Goal: Check status: Check status

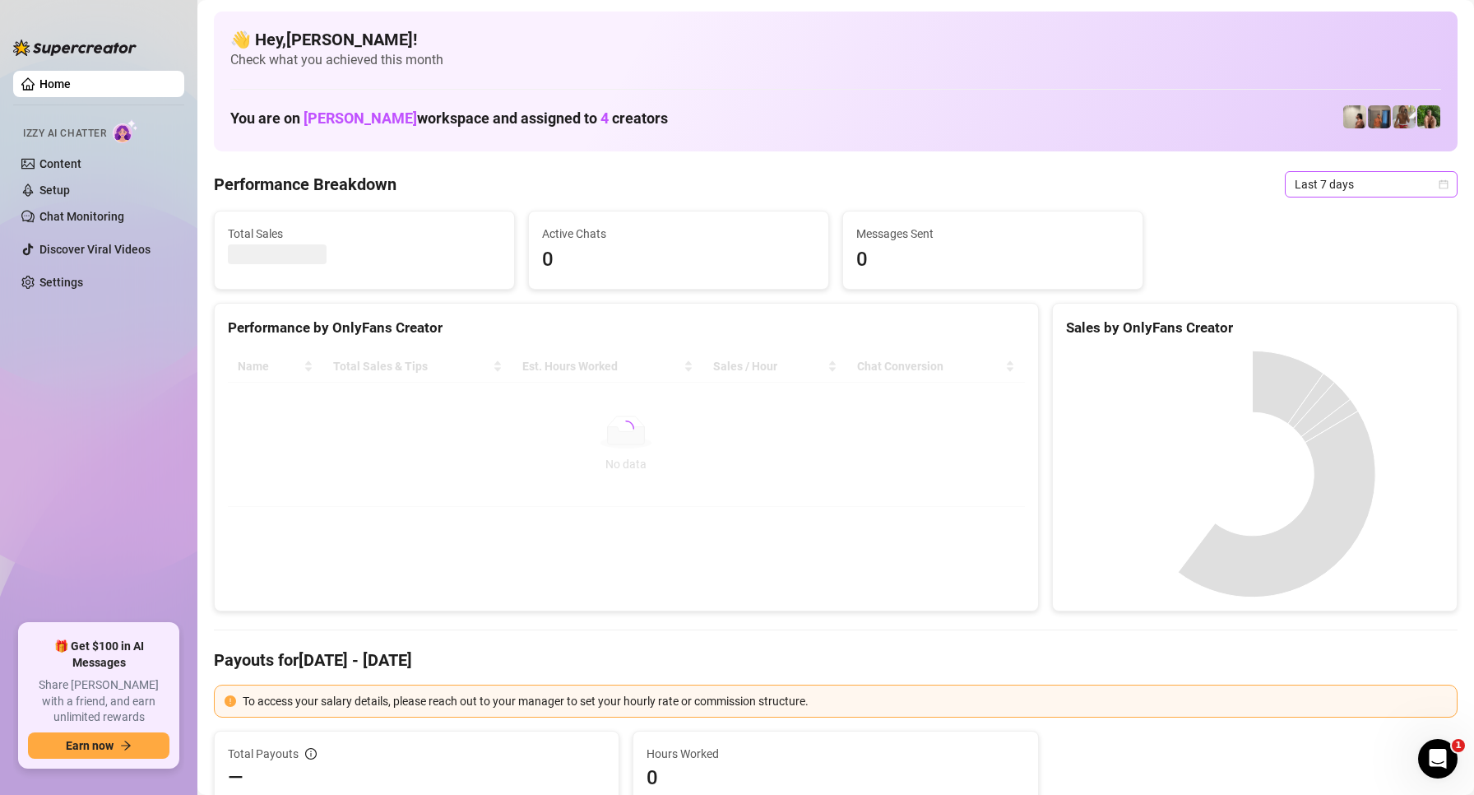
click at [1312, 194] on span "Last 7 days" at bounding box center [1371, 184] width 153 height 25
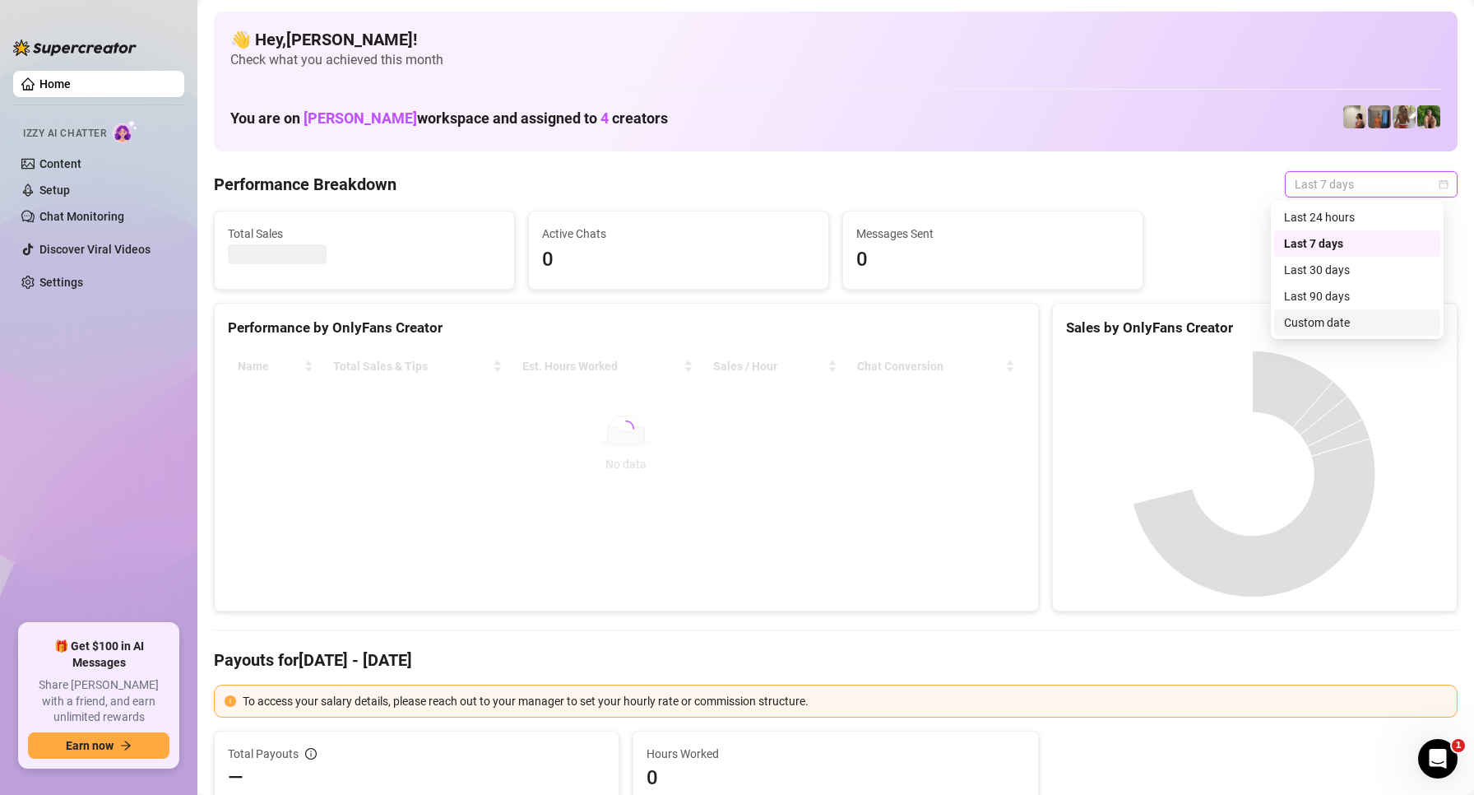
click at [1310, 319] on div "Custom date" at bounding box center [1357, 322] width 146 height 18
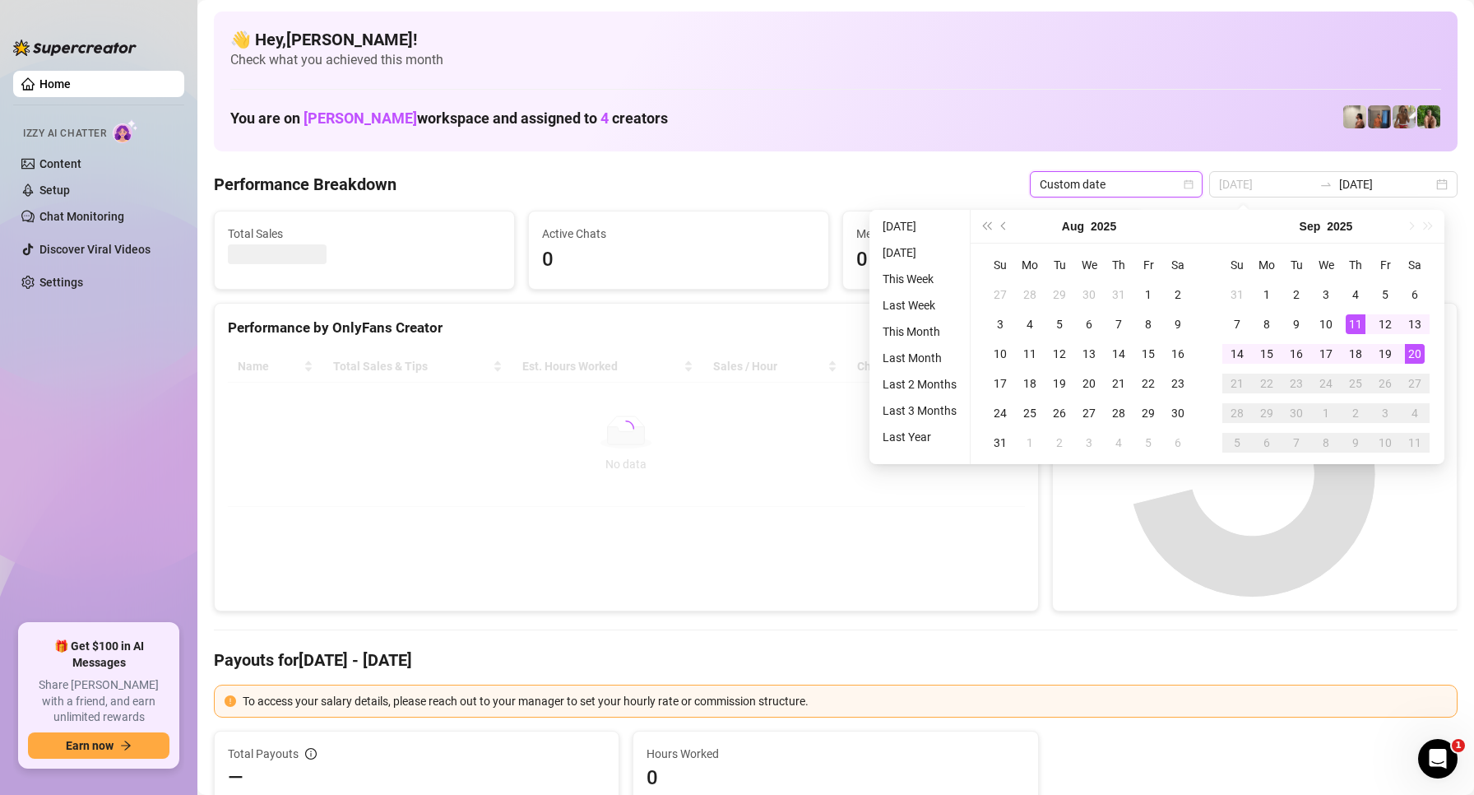
type input "[DATE]"
click at [1428, 352] on td "20" at bounding box center [1415, 354] width 30 height 30
type input "[DATE]"
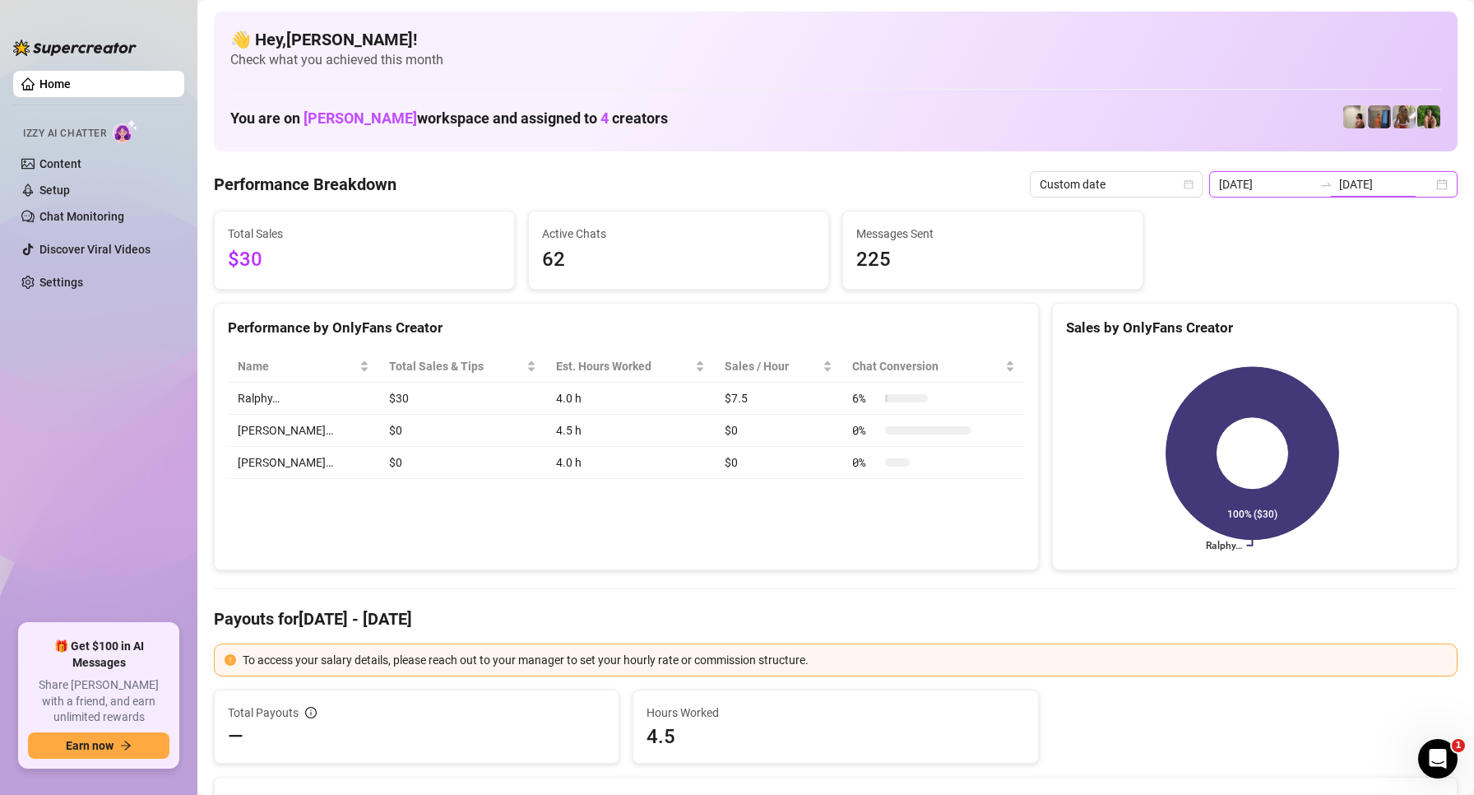
click at [1367, 178] on input "[DATE]" at bounding box center [1386, 184] width 94 height 18
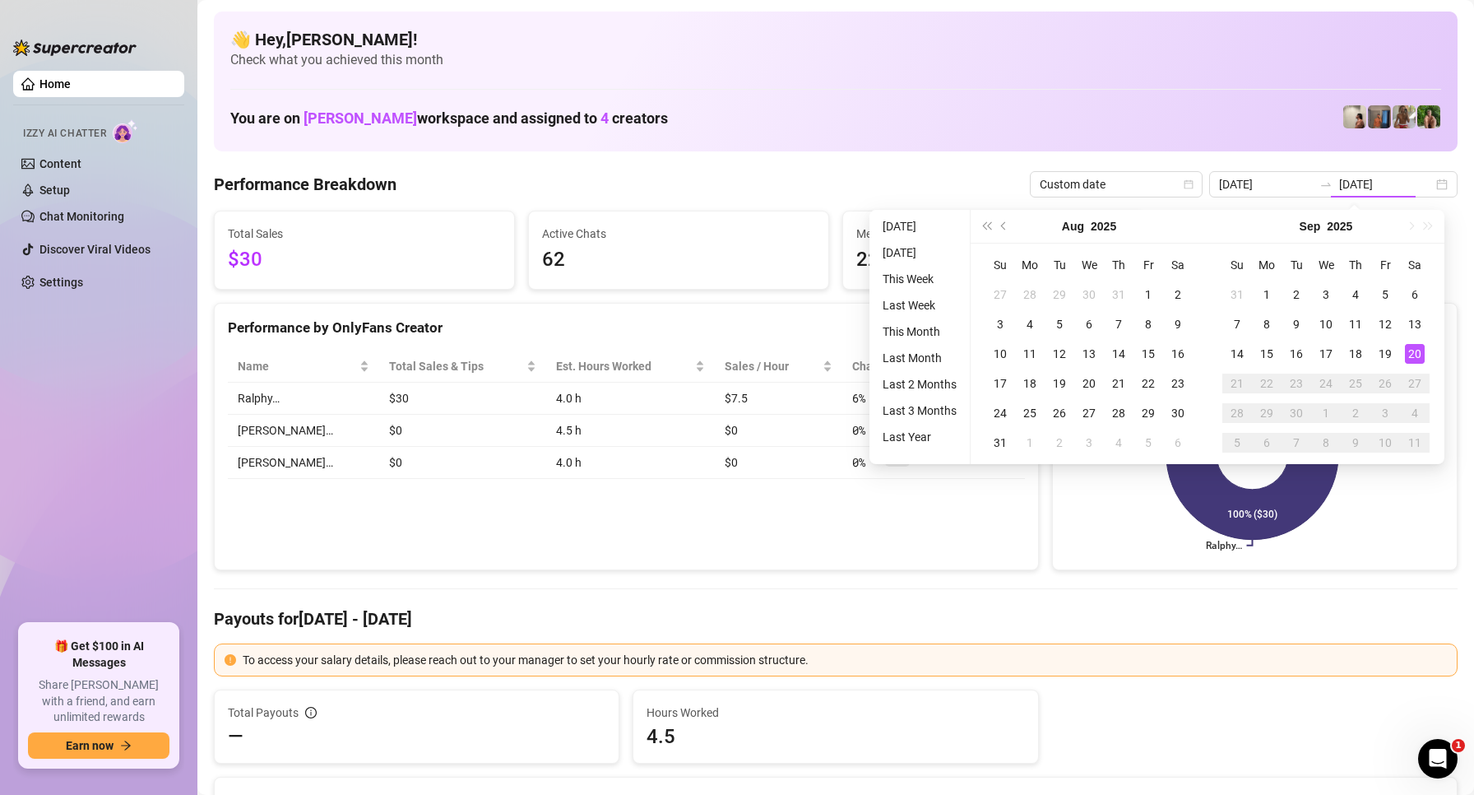
drag, startPoint x: 977, startPoint y: 183, endPoint x: 833, endPoint y: 225, distance: 149.7
click at [976, 183] on div "Performance Breakdown Custom date [DATE] [DATE]" at bounding box center [836, 184] width 1244 height 26
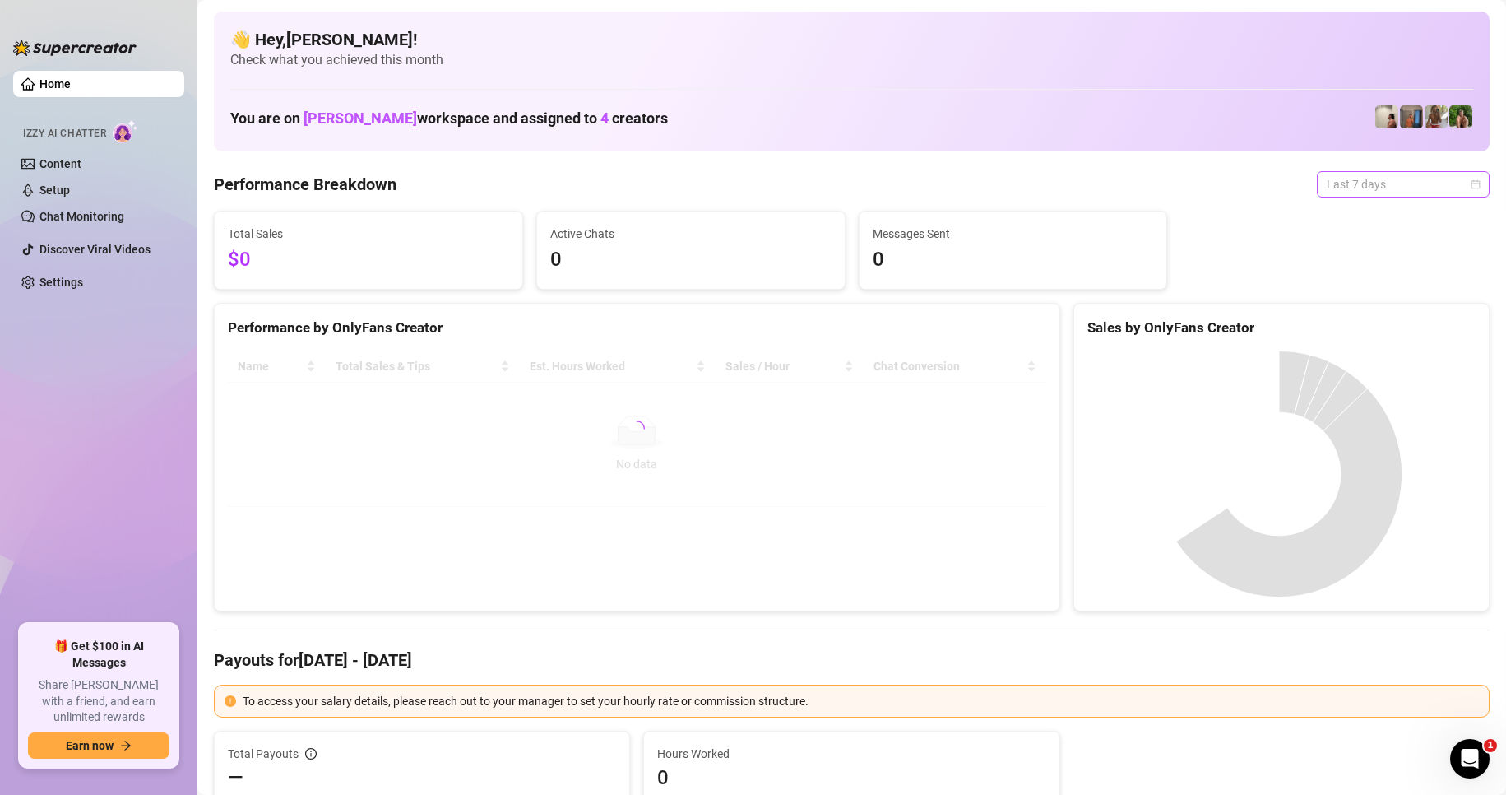
click at [1357, 193] on span "Last 7 days" at bounding box center [1403, 184] width 153 height 25
click at [1341, 322] on div "Custom date" at bounding box center [1389, 322] width 146 height 18
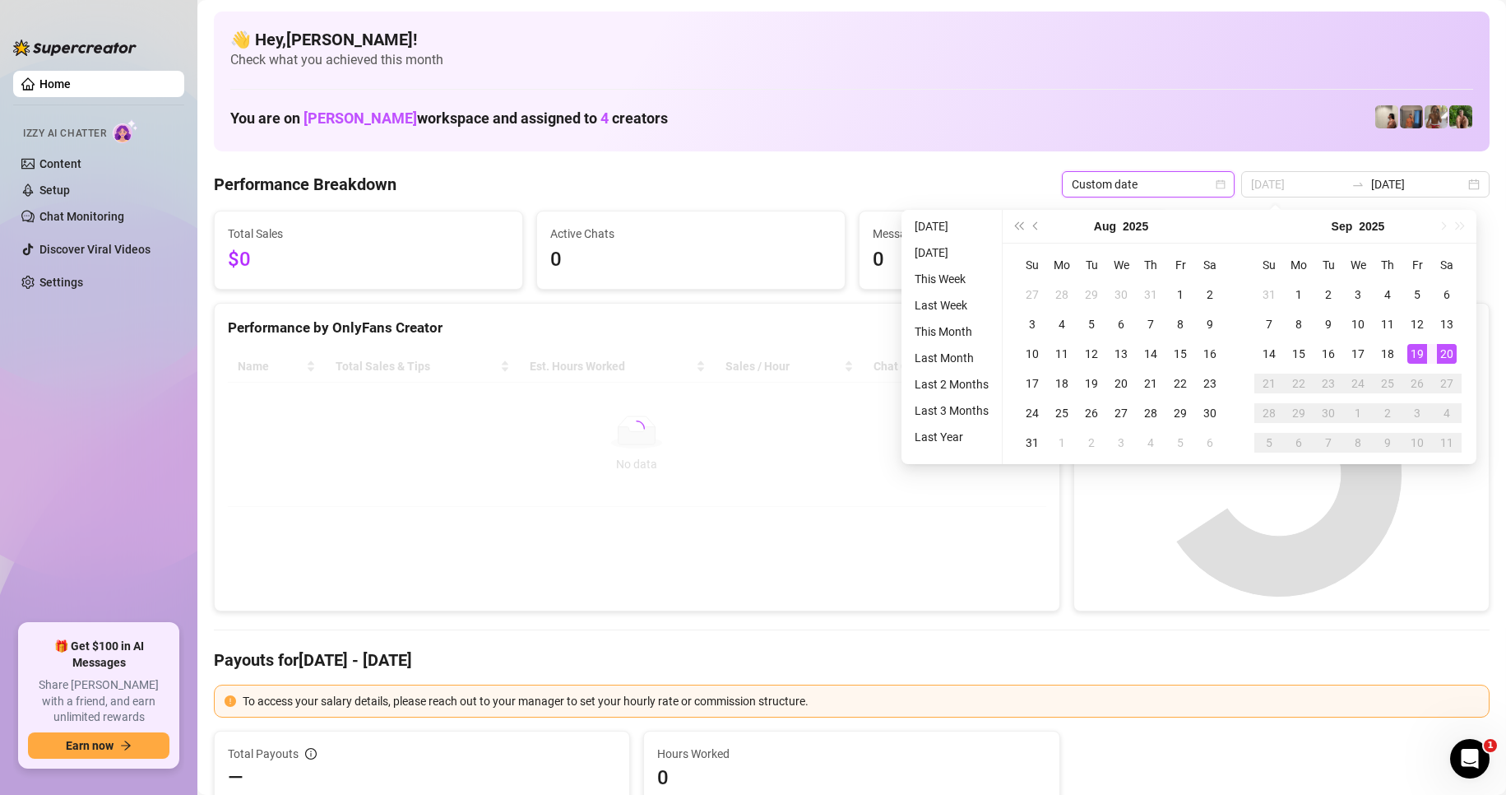
type input "[DATE]"
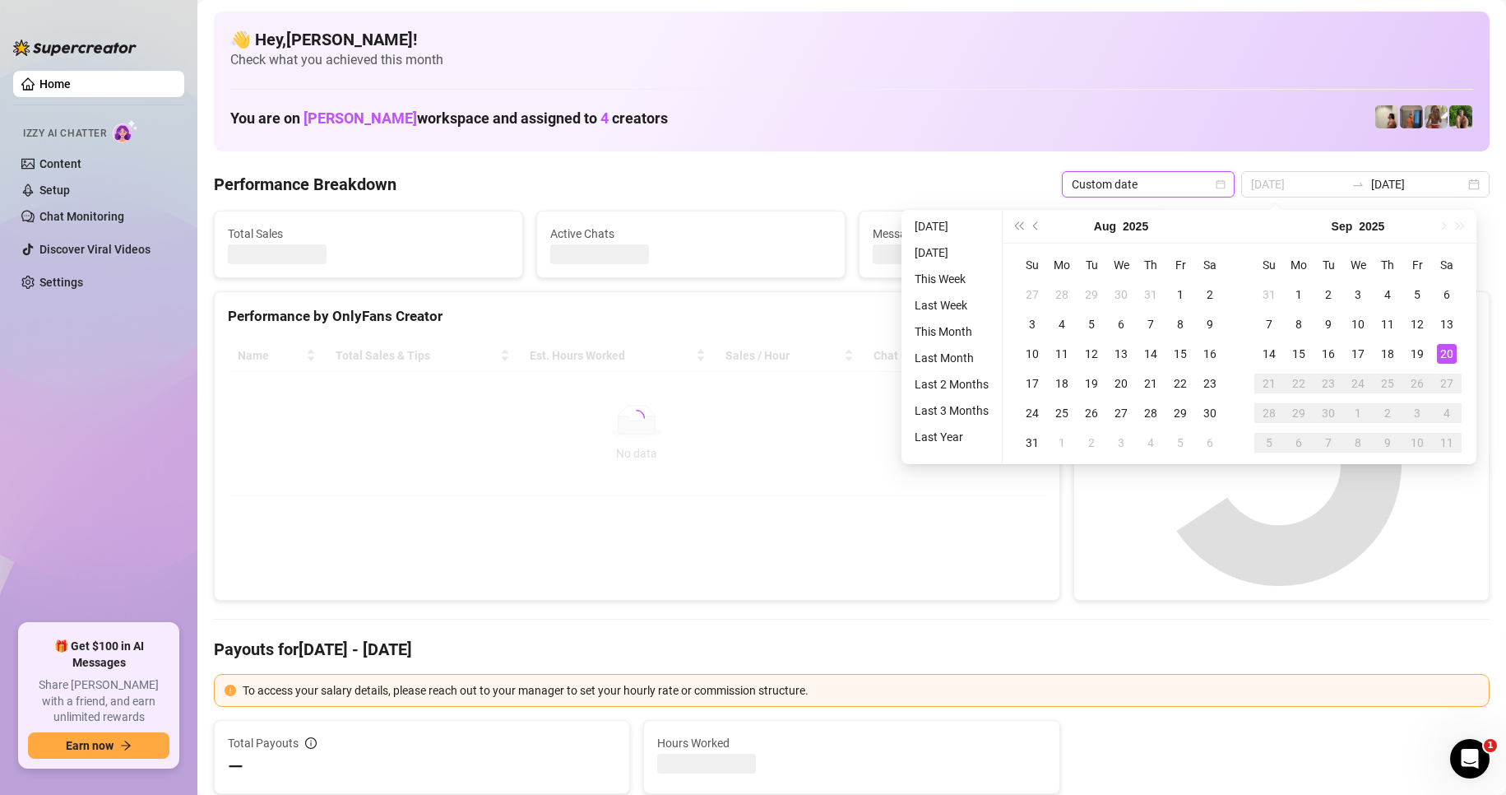
click at [1452, 353] on div "20" at bounding box center [1447, 354] width 20 height 20
click at [1452, 352] on div "20" at bounding box center [1447, 354] width 20 height 20
type input "[DATE]"
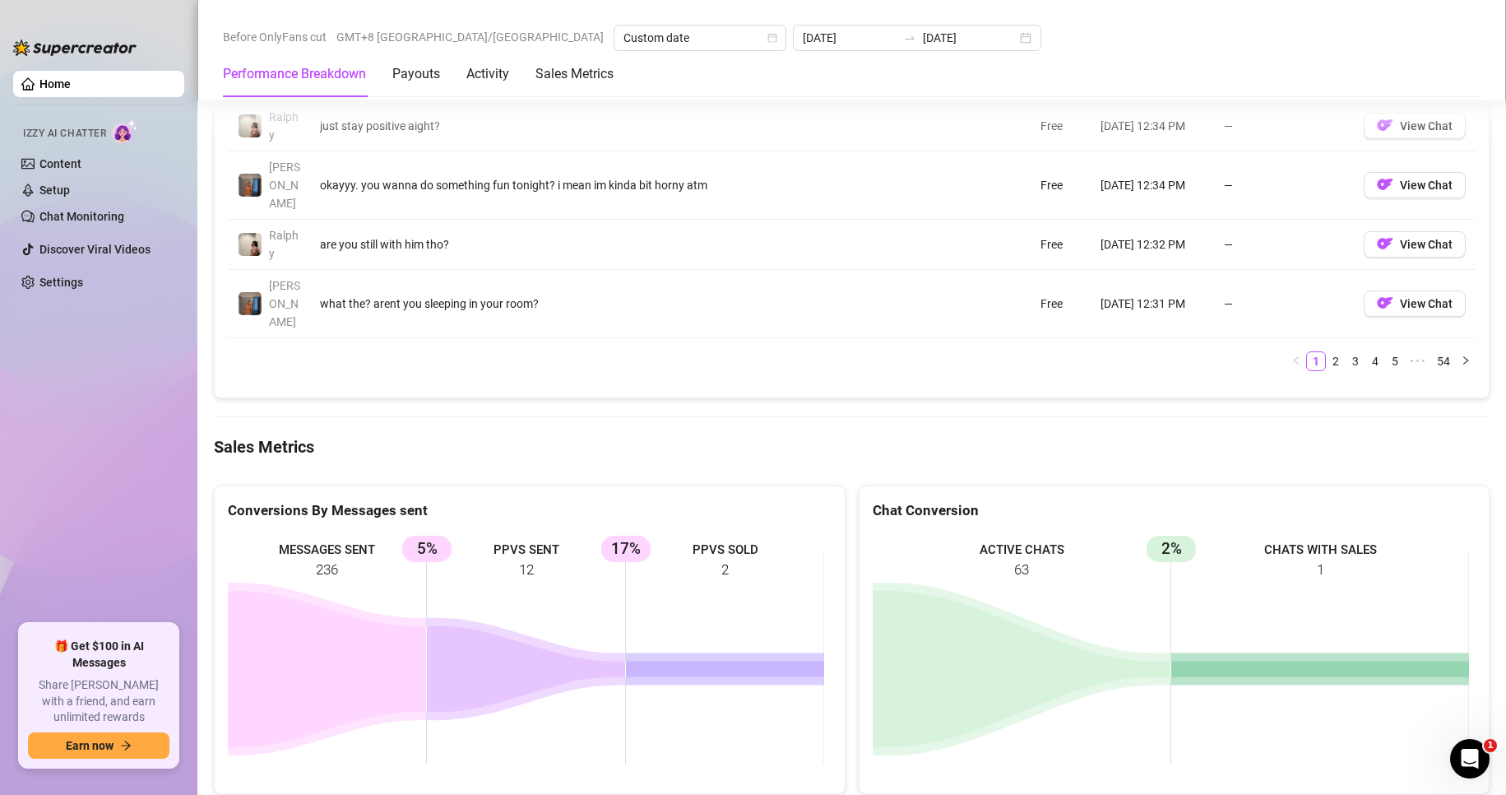
scroll to position [2139, 0]
